Goal: Use online tool/utility: Utilize a website feature to perform a specific function

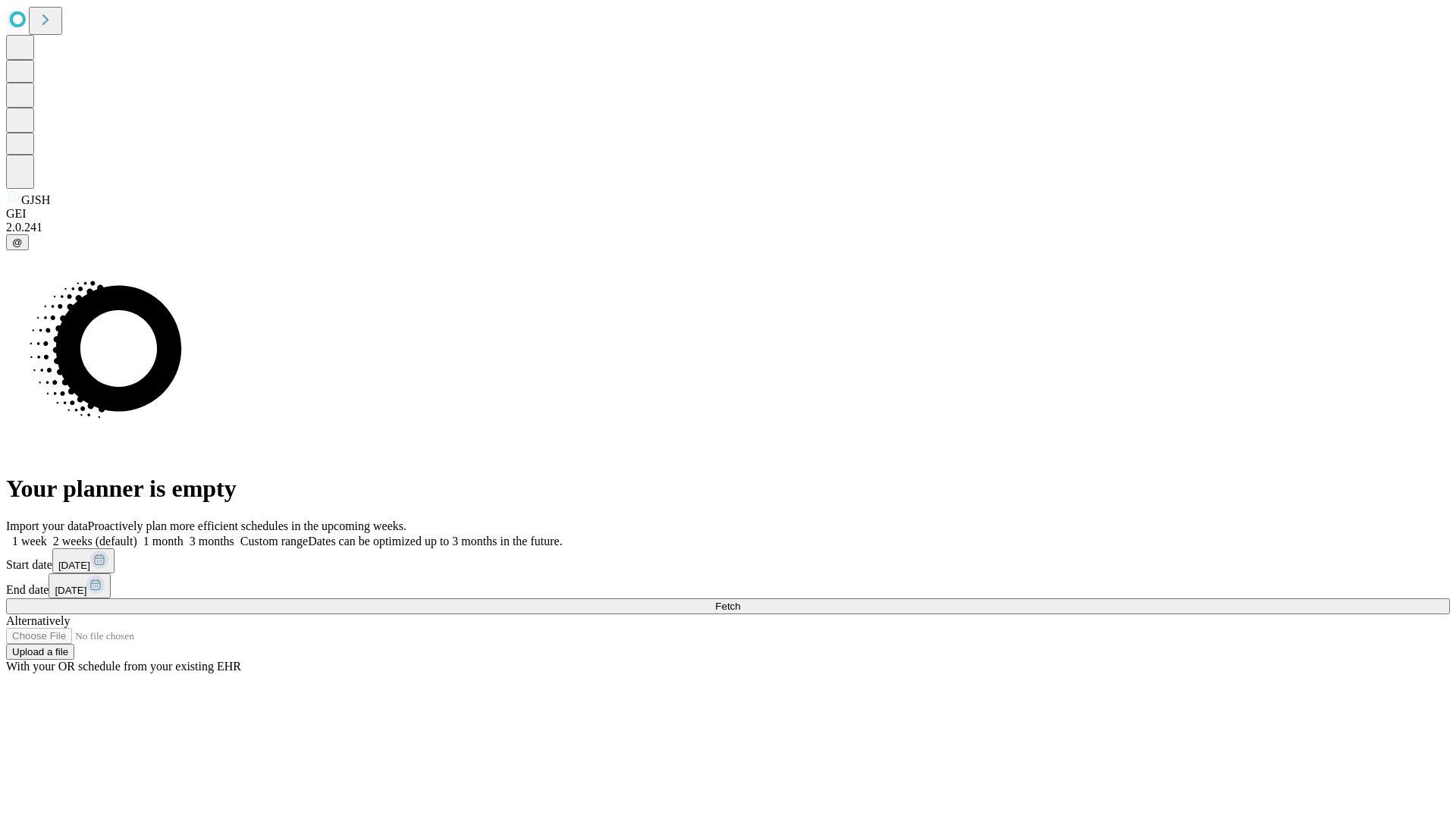
click at [740, 601] on span "Fetch" at bounding box center [728, 606] width 25 height 11
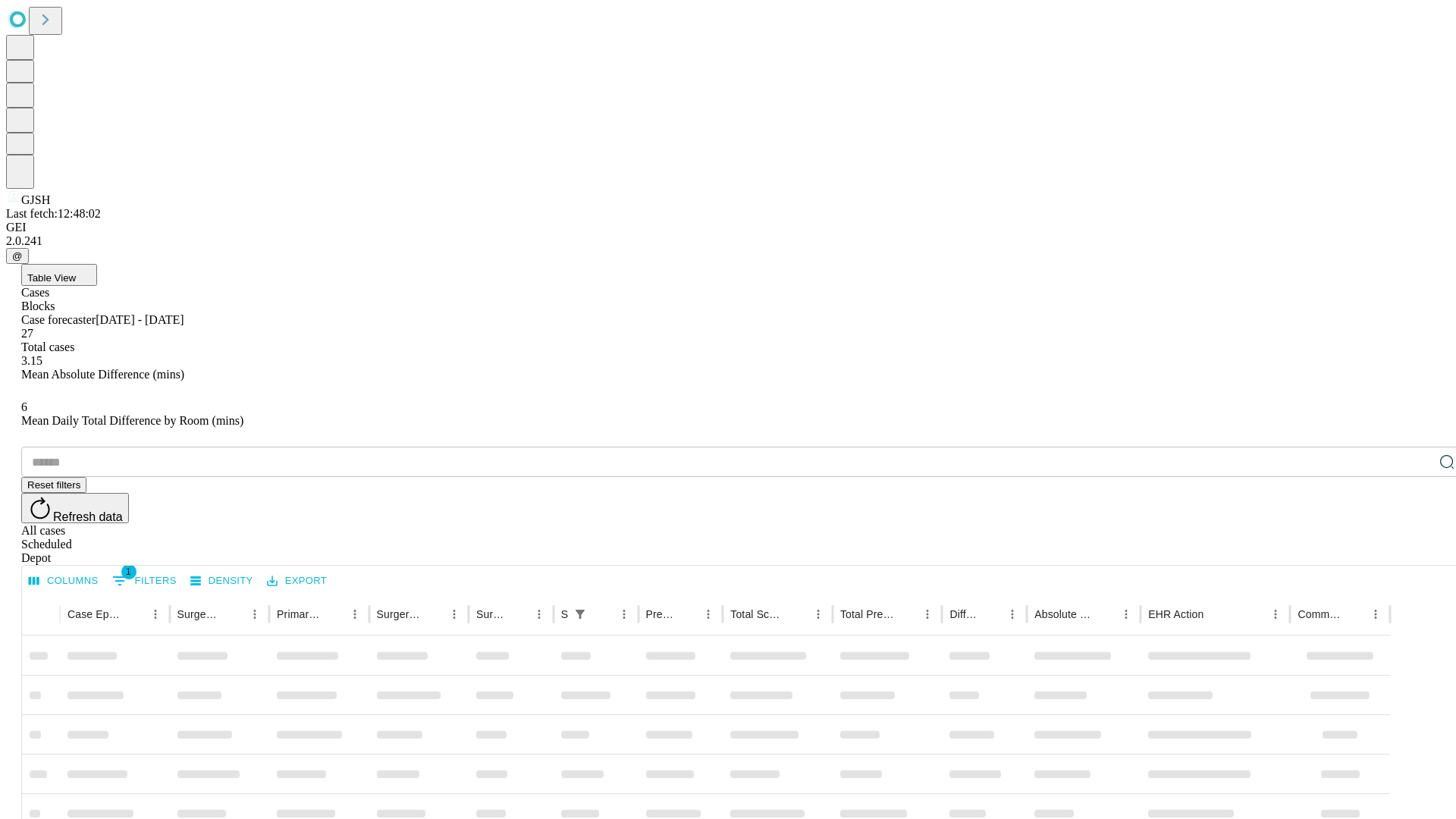
click at [76, 272] on span "Table View" at bounding box center [51, 278] width 49 height 11
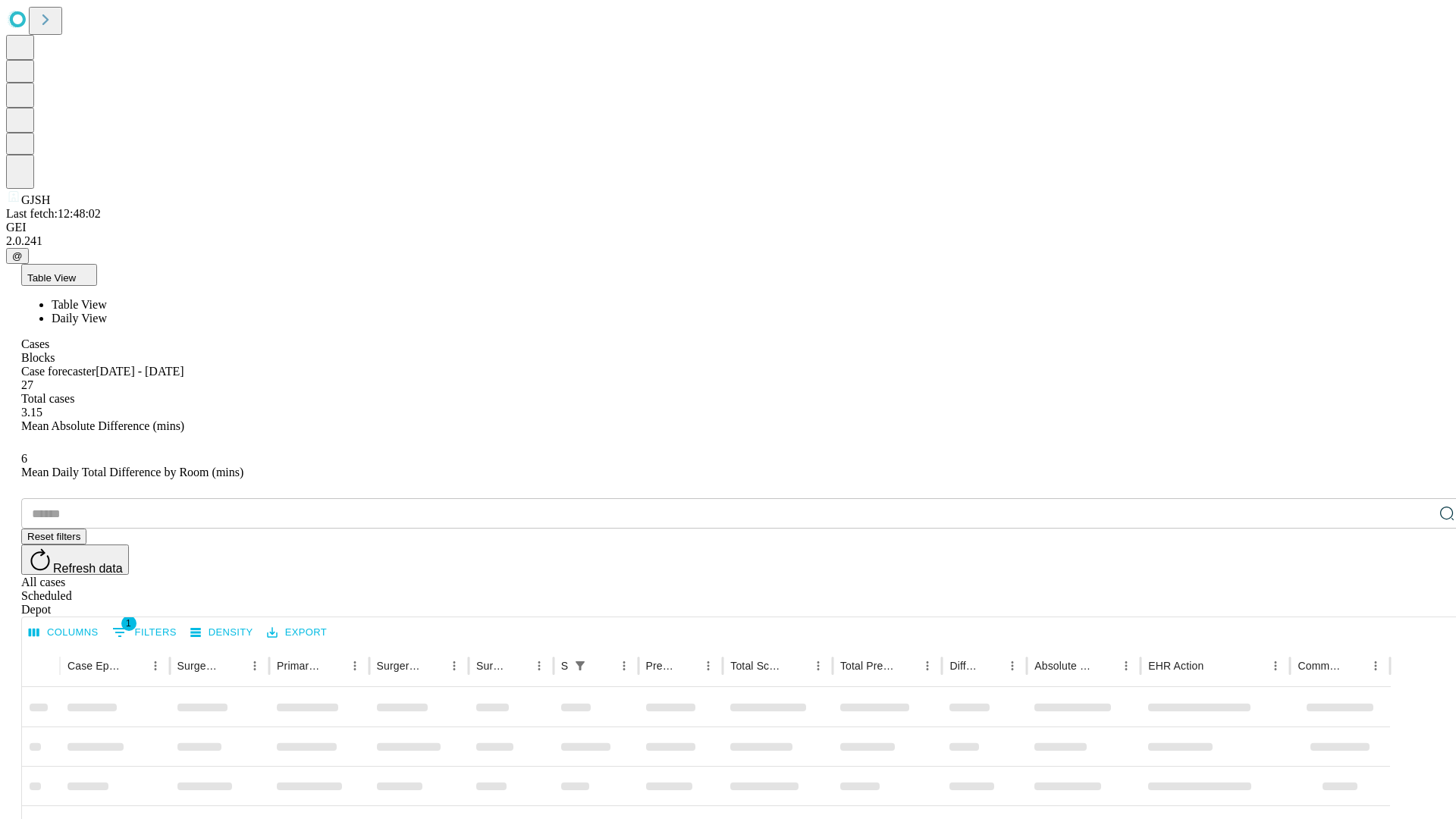
click at [107, 312] on span "Daily View" at bounding box center [79, 318] width 56 height 13
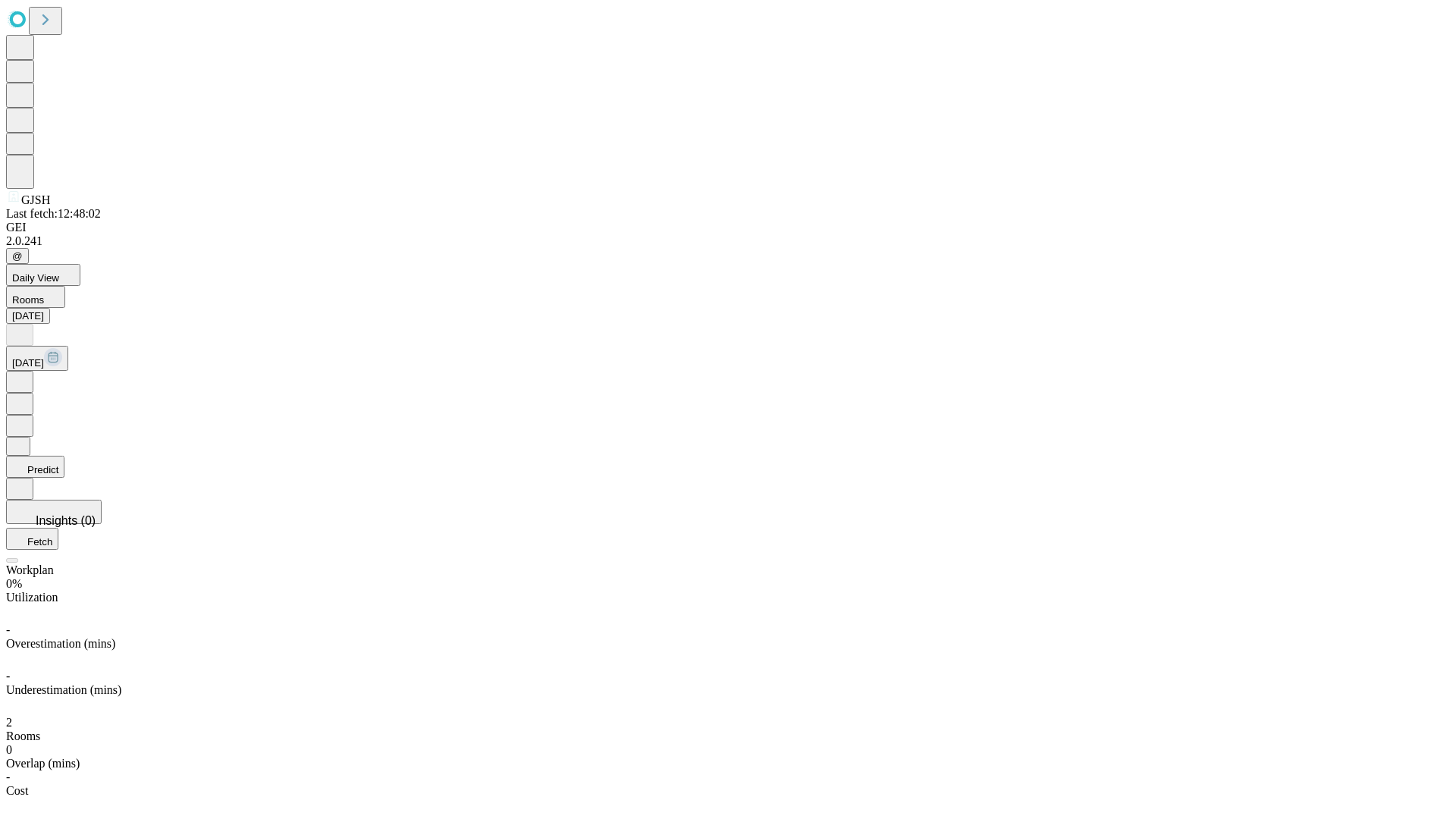
click at [65, 456] on button "Predict" at bounding box center [35, 467] width 58 height 22
